Goal: Information Seeking & Learning: Learn about a topic

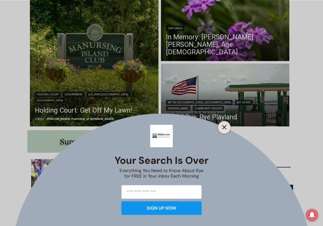
click at [223, 126] on line "Close" at bounding box center [224, 128] width 4 height 4
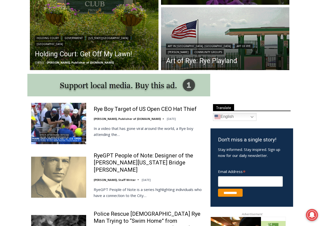
scroll to position [217, 0]
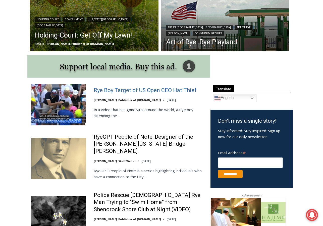
click at [141, 91] on link "Rye Boy Target of US Open CEO Hat Thief" at bounding box center [145, 90] width 103 height 7
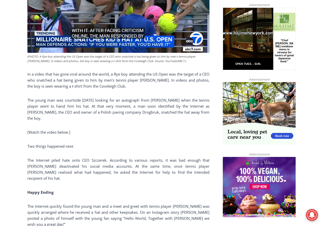
scroll to position [191, 0]
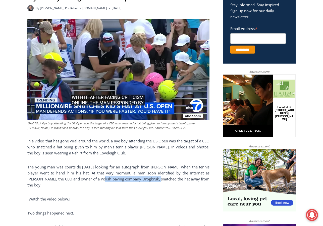
drag, startPoint x: 90, startPoint y: 180, endPoint x: 149, endPoint y: 180, distance: 59.4
click at [149, 180] on span "The young man was courtside on Thursday looking for an autograph from Majchrzak…" at bounding box center [118, 176] width 182 height 23
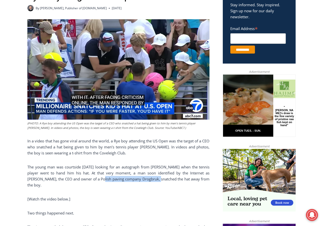
copy span "Polish paving company Drogbruk"
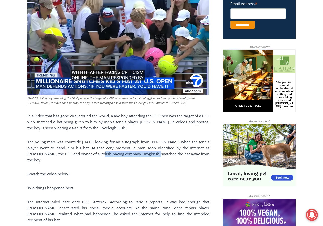
scroll to position [90, 0]
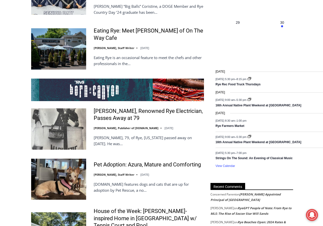
scroll to position [919, 0]
